Goal: Manage account settings

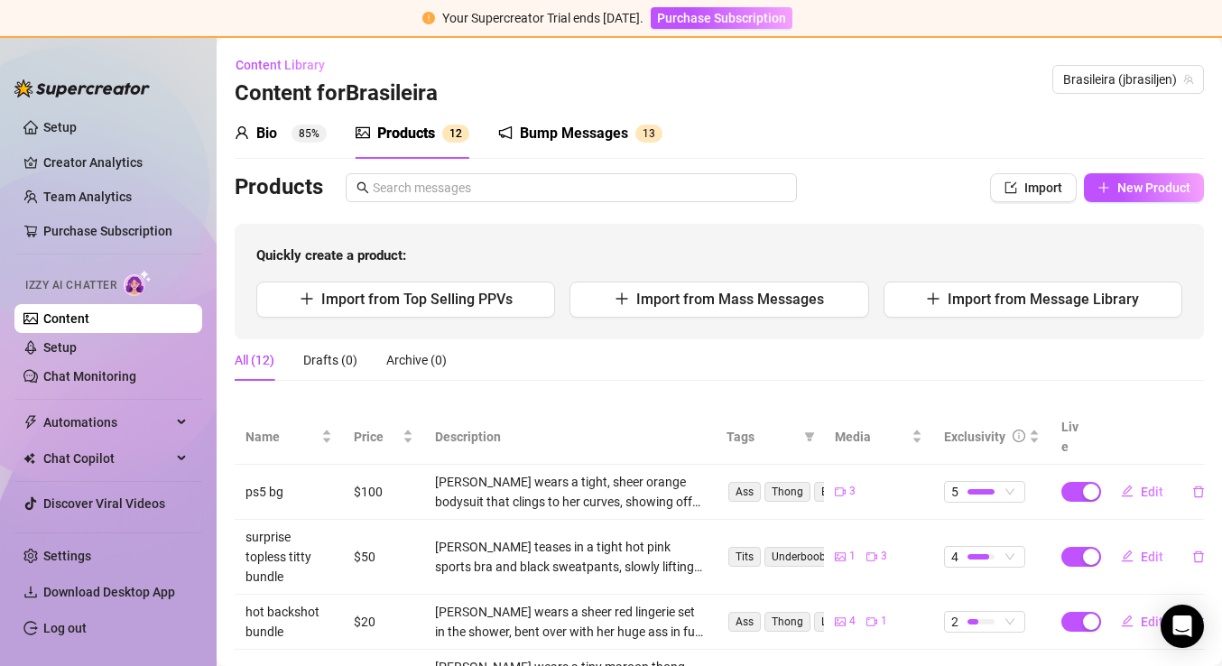
scroll to position [113, 0]
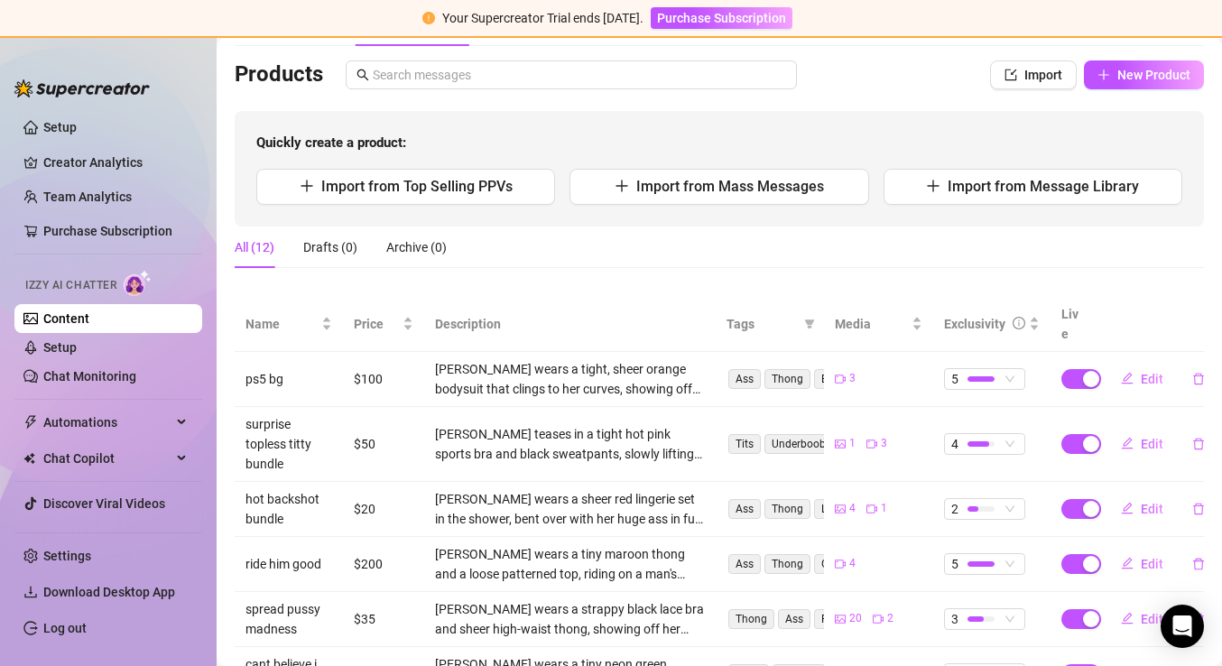
click at [91, 539] on ul "Settings Download Desktop App Log out" at bounding box center [108, 586] width 188 height 125
click at [74, 555] on link "Settings" at bounding box center [67, 556] width 48 height 14
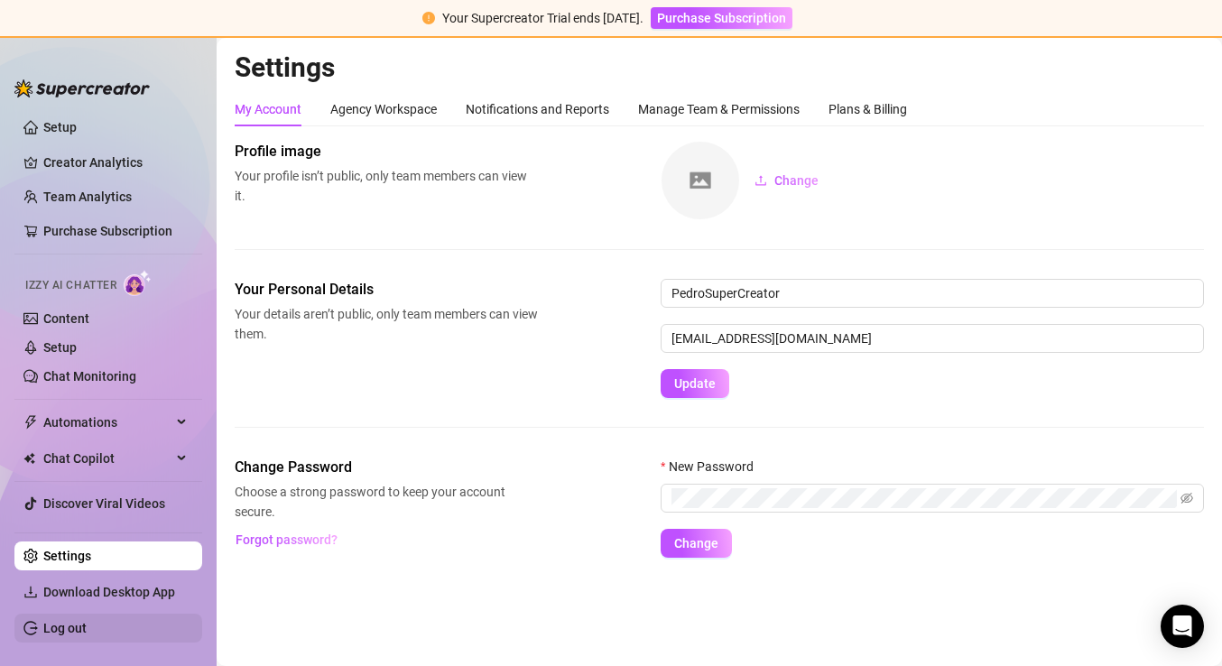
click at [78, 632] on link "Log out" at bounding box center [64, 628] width 43 height 14
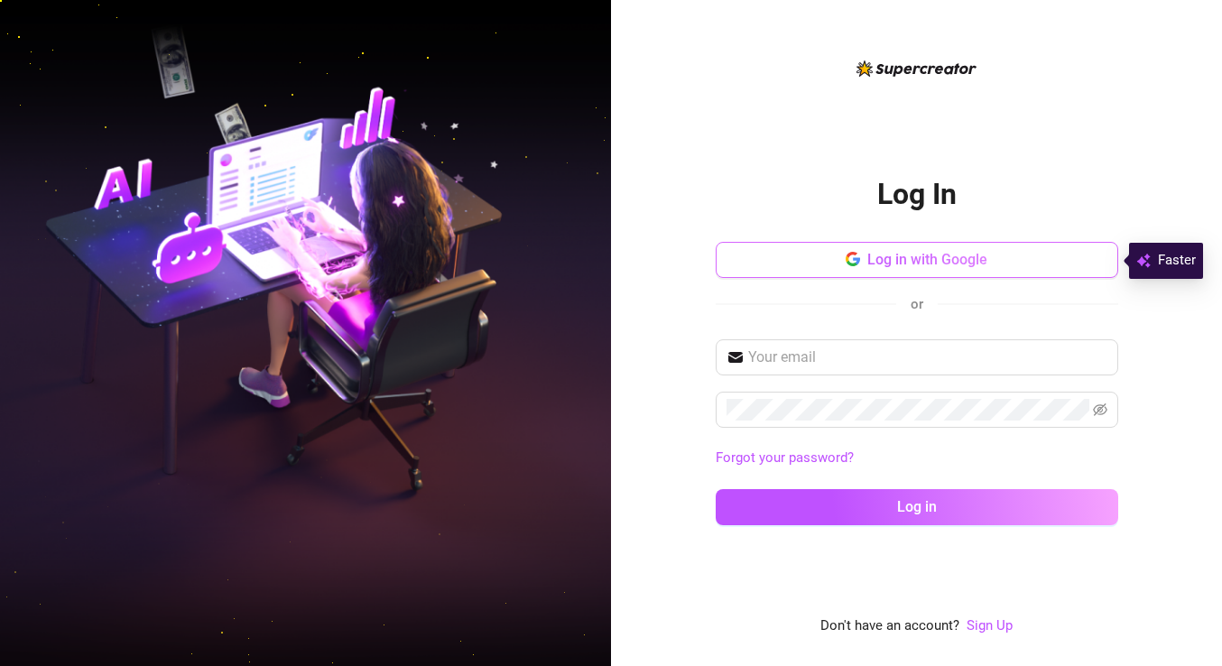
click at [882, 268] on span "Log in with Google" at bounding box center [927, 259] width 120 height 17
